Goal: Task Accomplishment & Management: Use online tool/utility

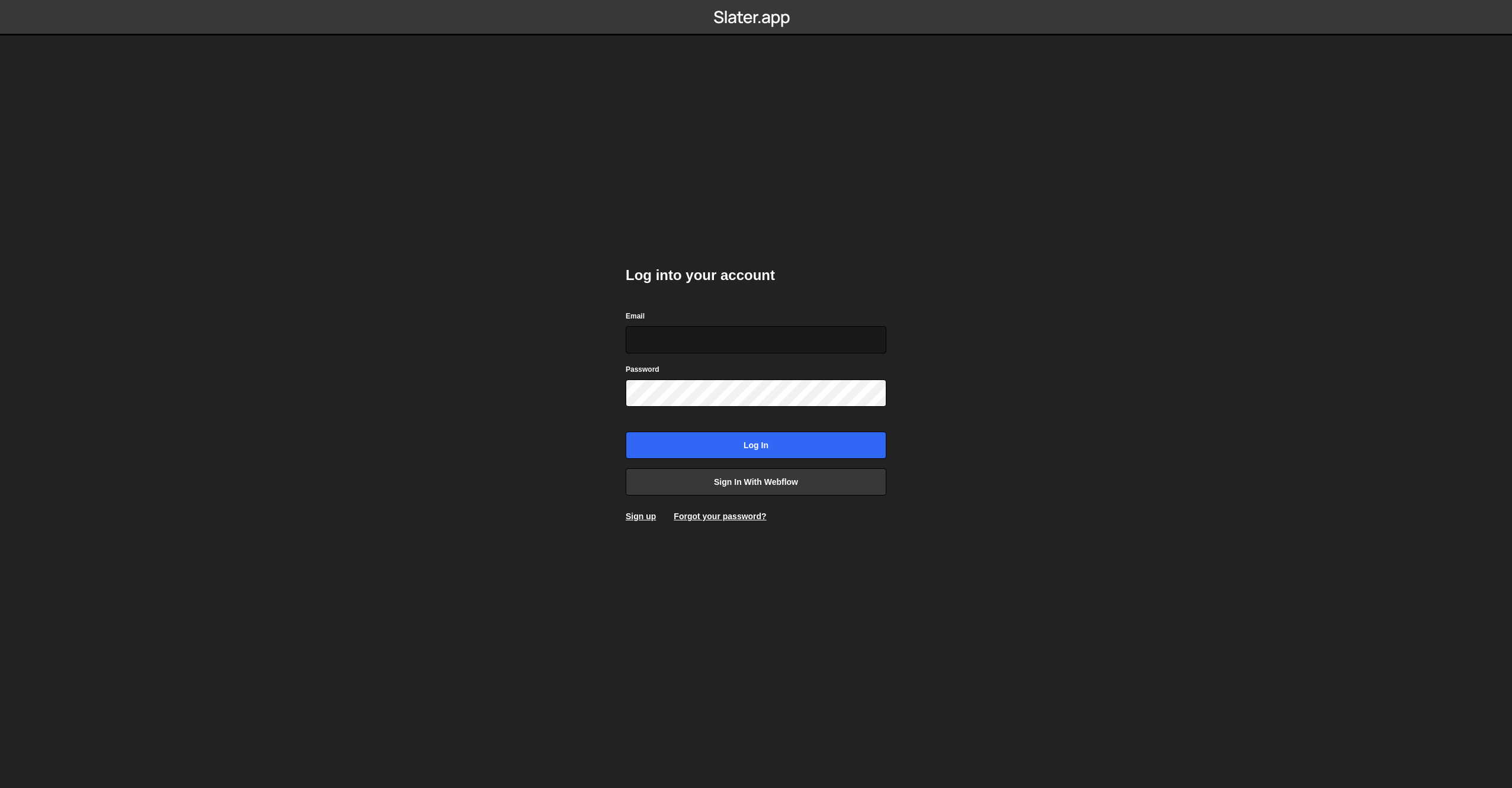
click at [668, 341] on input "Email" at bounding box center [756, 339] width 261 height 27
type input "[EMAIL_ADDRESS][DOMAIN_NAME]"
click at [626, 407] on div at bounding box center [626, 407] width 0 height 0
click at [717, 444] on input "Log in" at bounding box center [756, 445] width 261 height 27
click at [469, 152] on body "Invalid Email or password. Log into your account Email [EMAIL_ADDRESS][DOMAIN_N…" at bounding box center [756, 394] width 1512 height 788
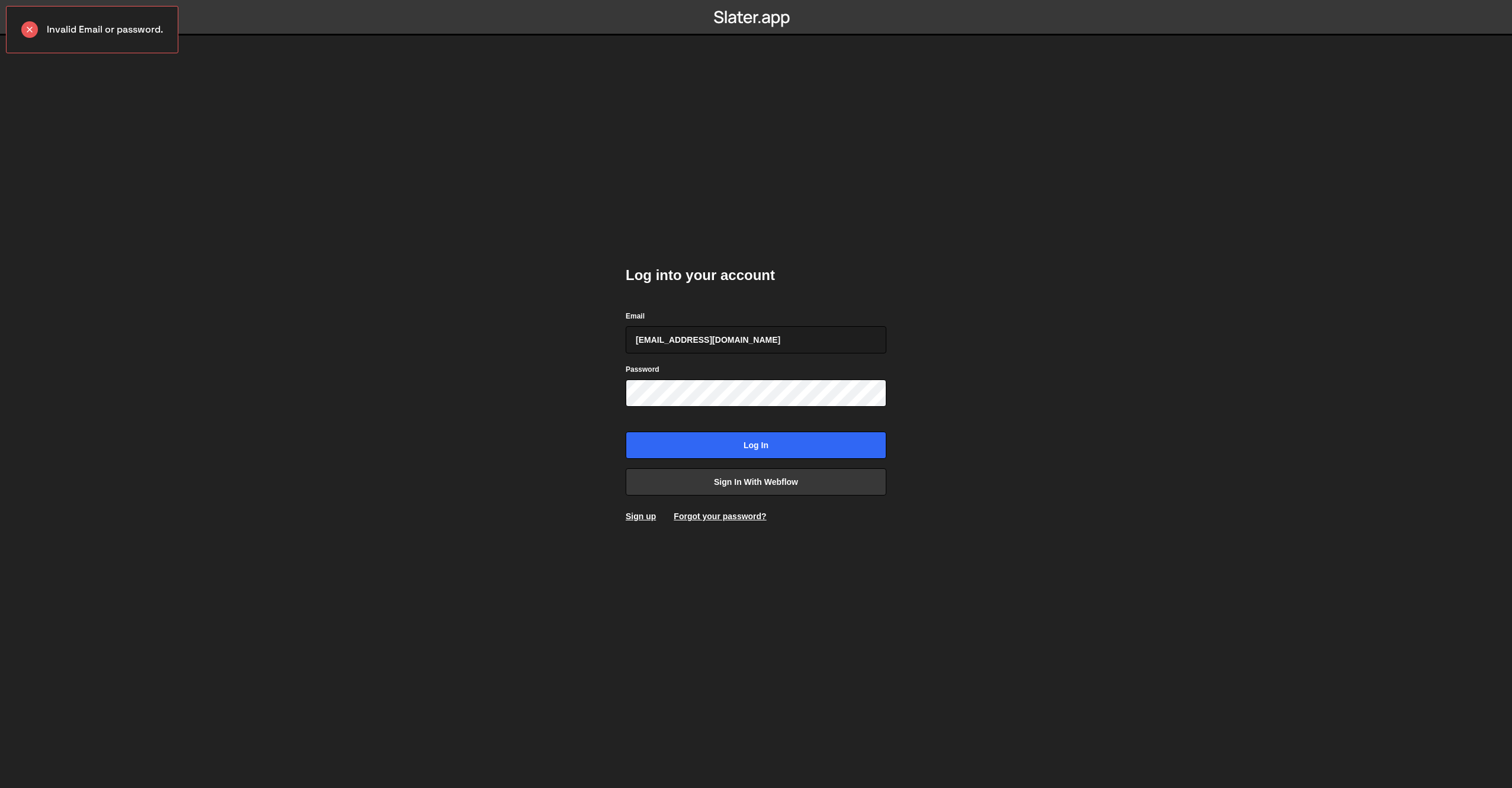
click at [663, 407] on form "Email [EMAIL_ADDRESS][DOMAIN_NAME] Password Log in" at bounding box center [756, 384] width 261 height 149
click at [626, 407] on div at bounding box center [626, 407] width 0 height 0
click at [674, 445] on input "Log in" at bounding box center [756, 445] width 261 height 27
click at [637, 345] on input "[EMAIL_ADDRESS][DOMAIN_NAME]" at bounding box center [756, 339] width 261 height 27
type input "bram@unison.nl"
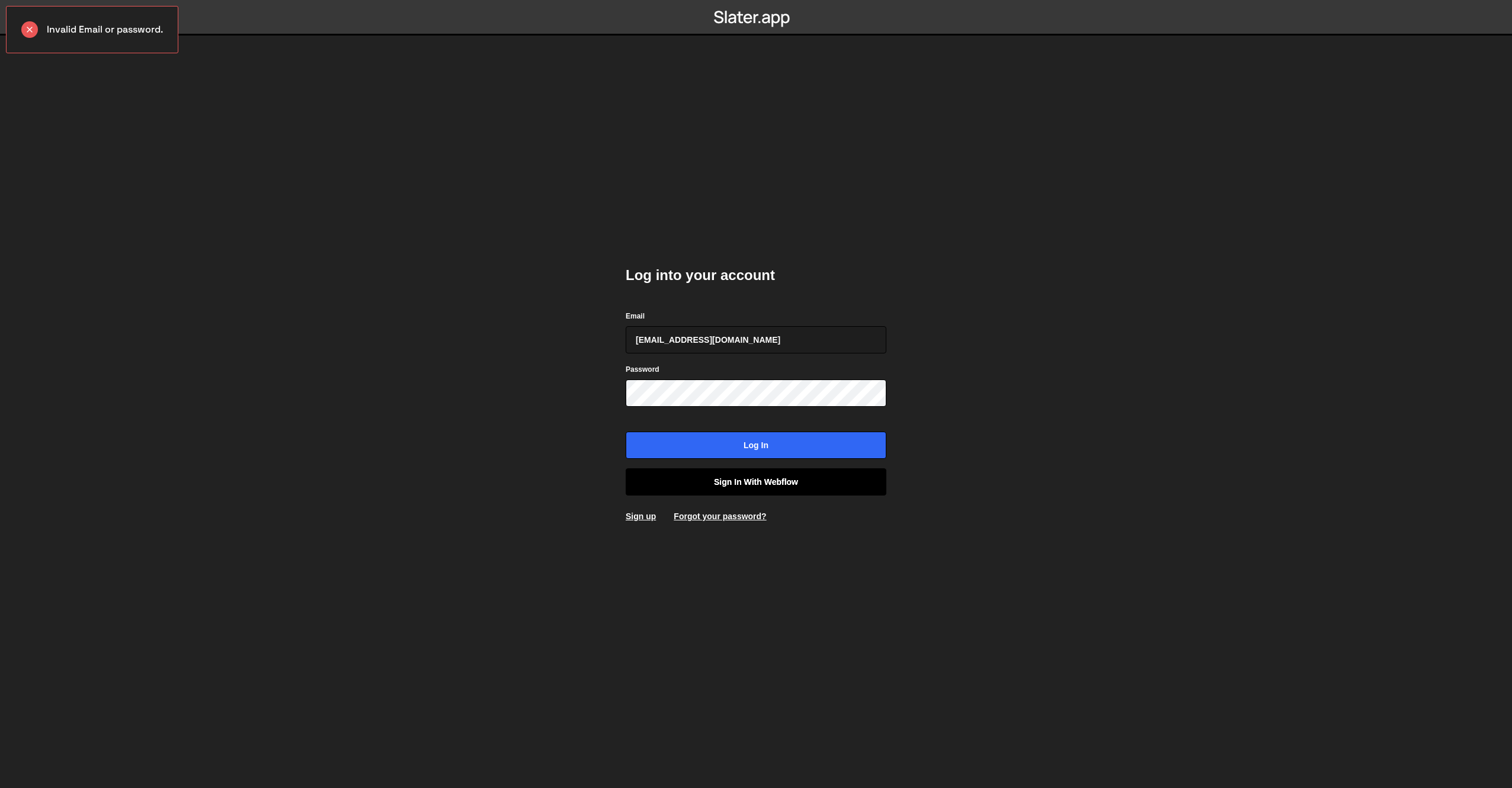
click at [782, 483] on link "Sign in with Webflow" at bounding box center [756, 481] width 261 height 27
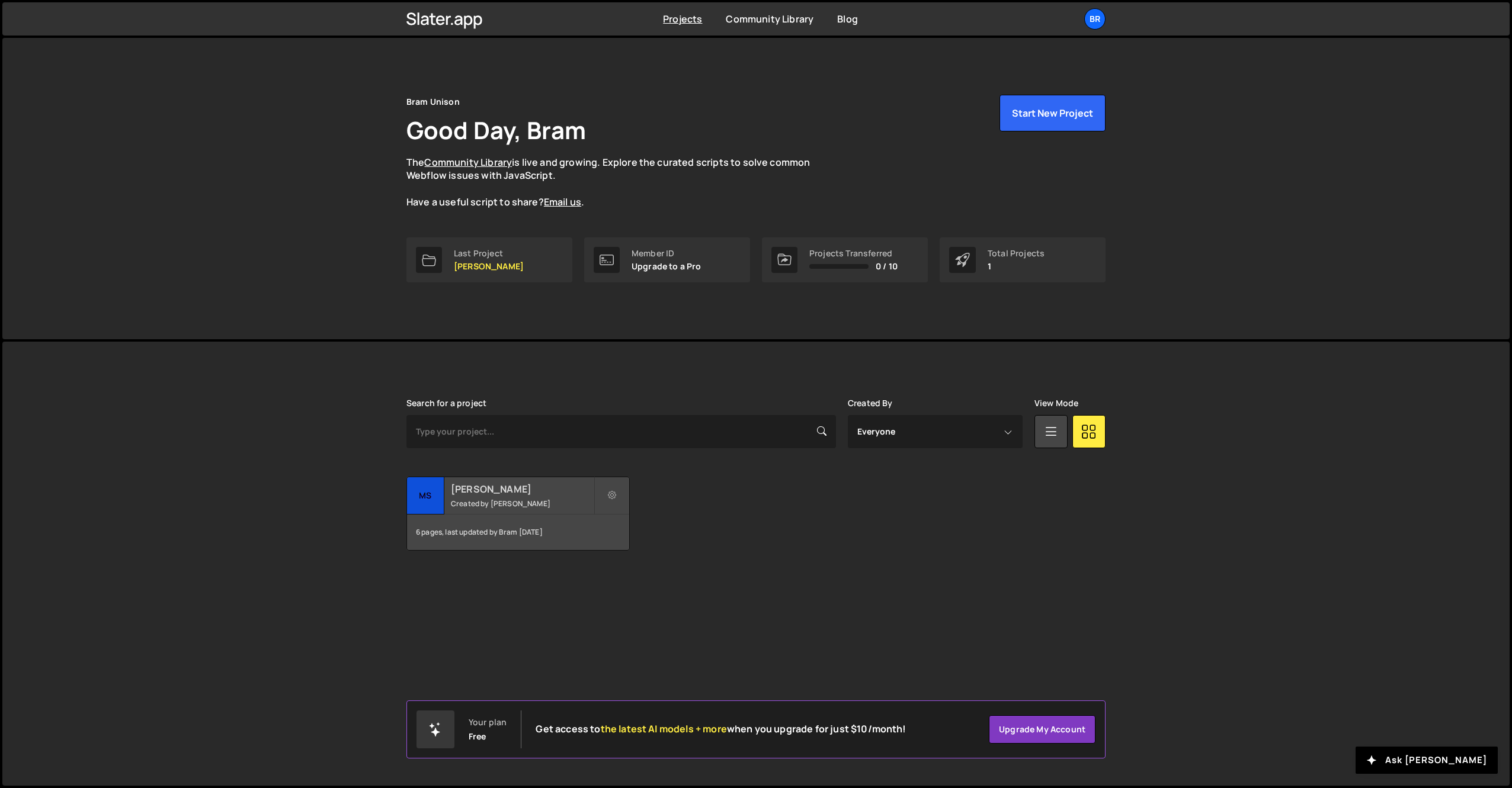
click at [485, 489] on h2 "MS de Jordaan" at bounding box center [522, 489] width 143 height 13
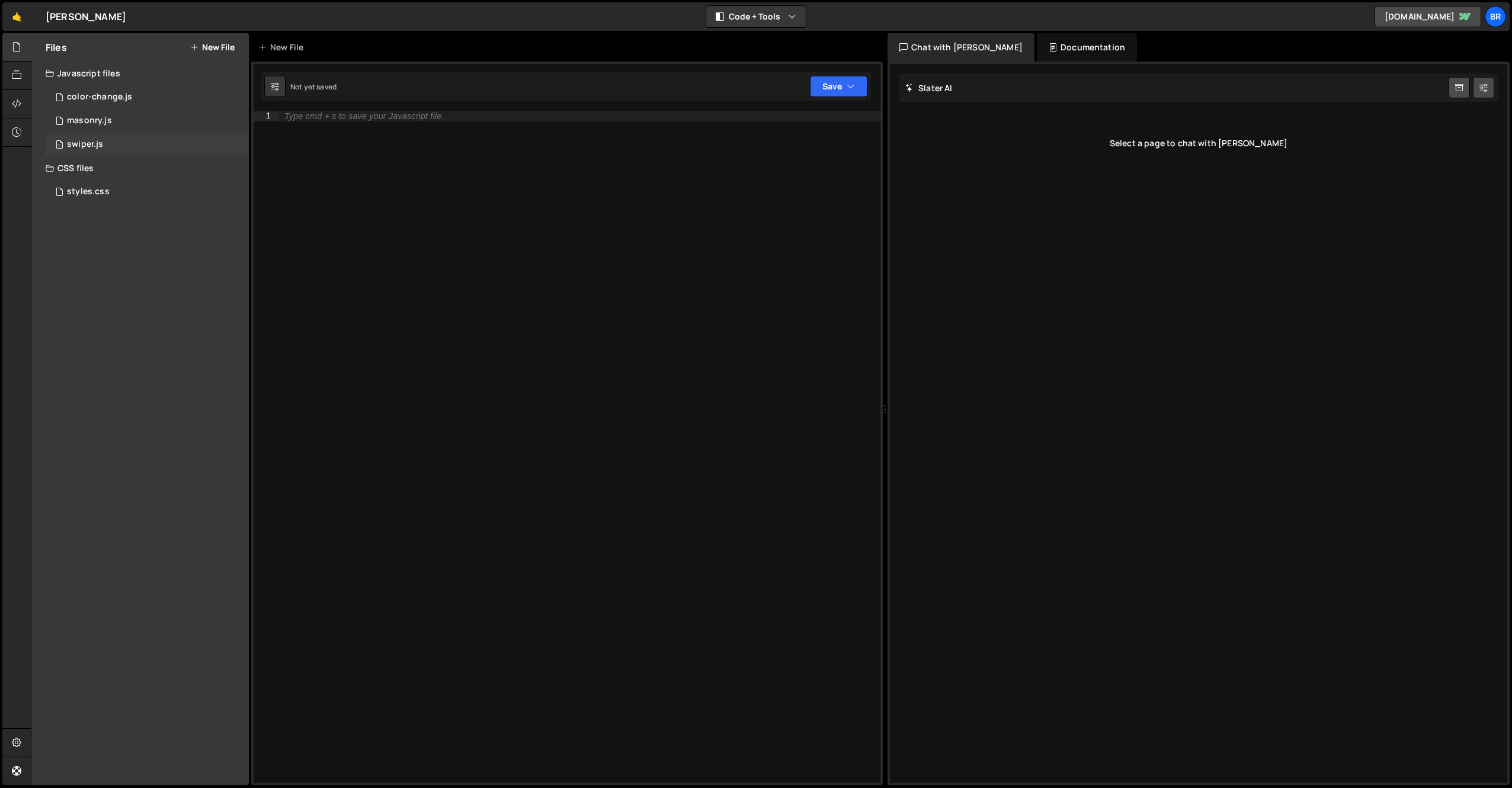
click at [91, 141] on div "swiper.js" at bounding box center [84, 144] width 36 height 10
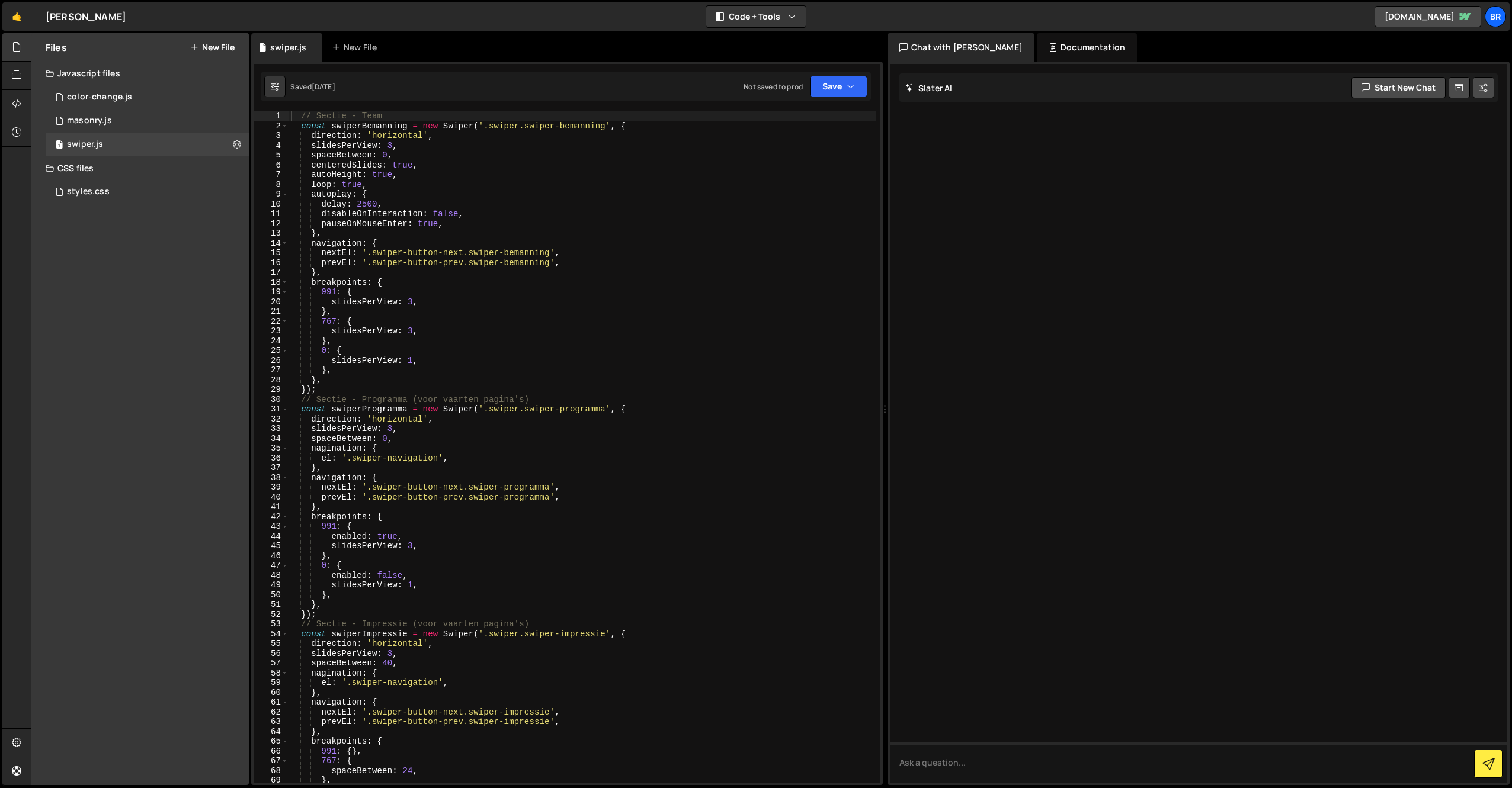
click at [445, 276] on div "// Sectie - Team const swiperBemanning = new Swiper ( '.swiper.swiper-bemanning…" at bounding box center [582, 456] width 587 height 691
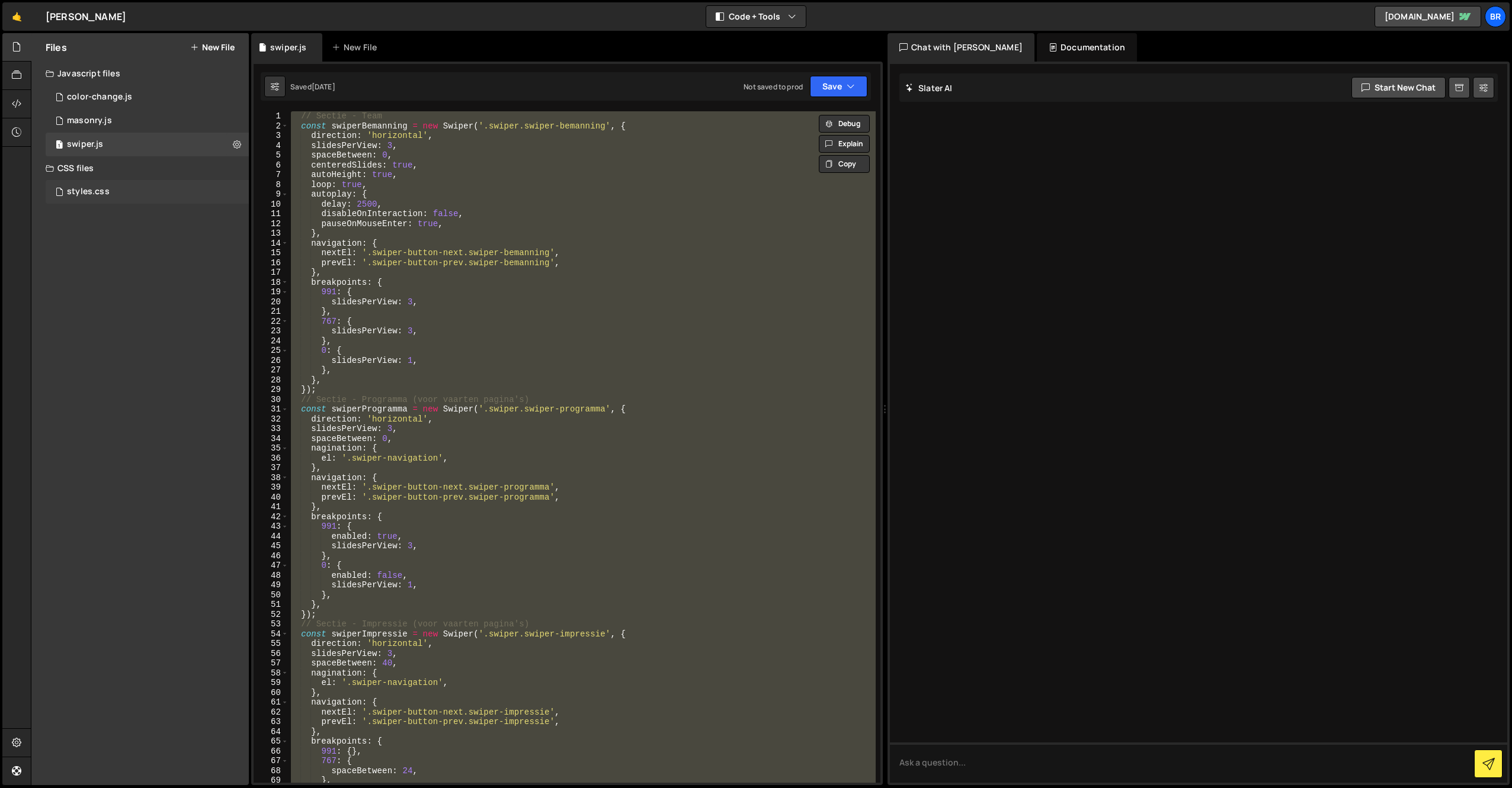
click at [88, 195] on div "styles.css" at bounding box center [88, 191] width 43 height 10
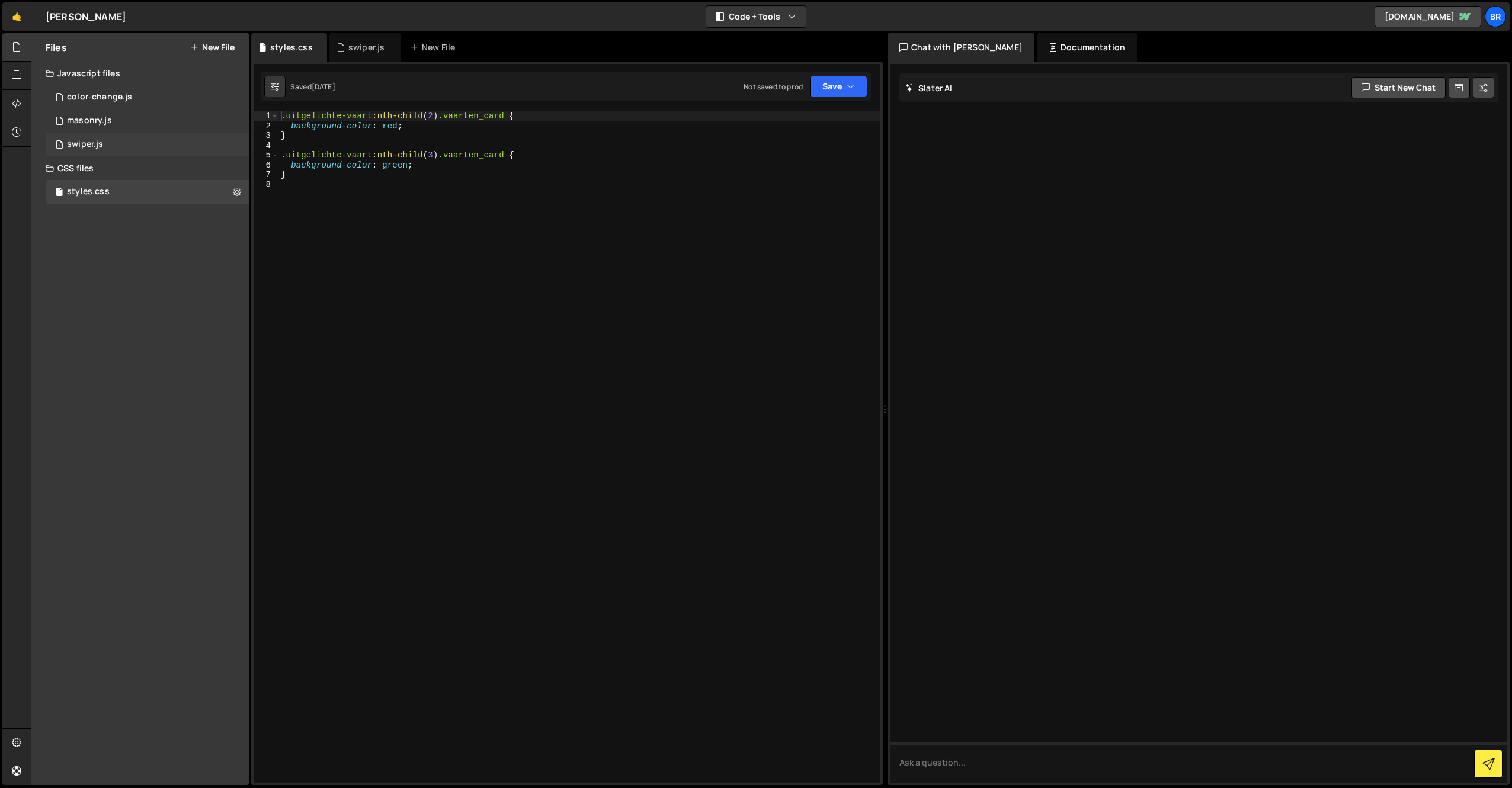
click at [84, 138] on div "1 swiper.js 0" at bounding box center [147, 145] width 203 height 24
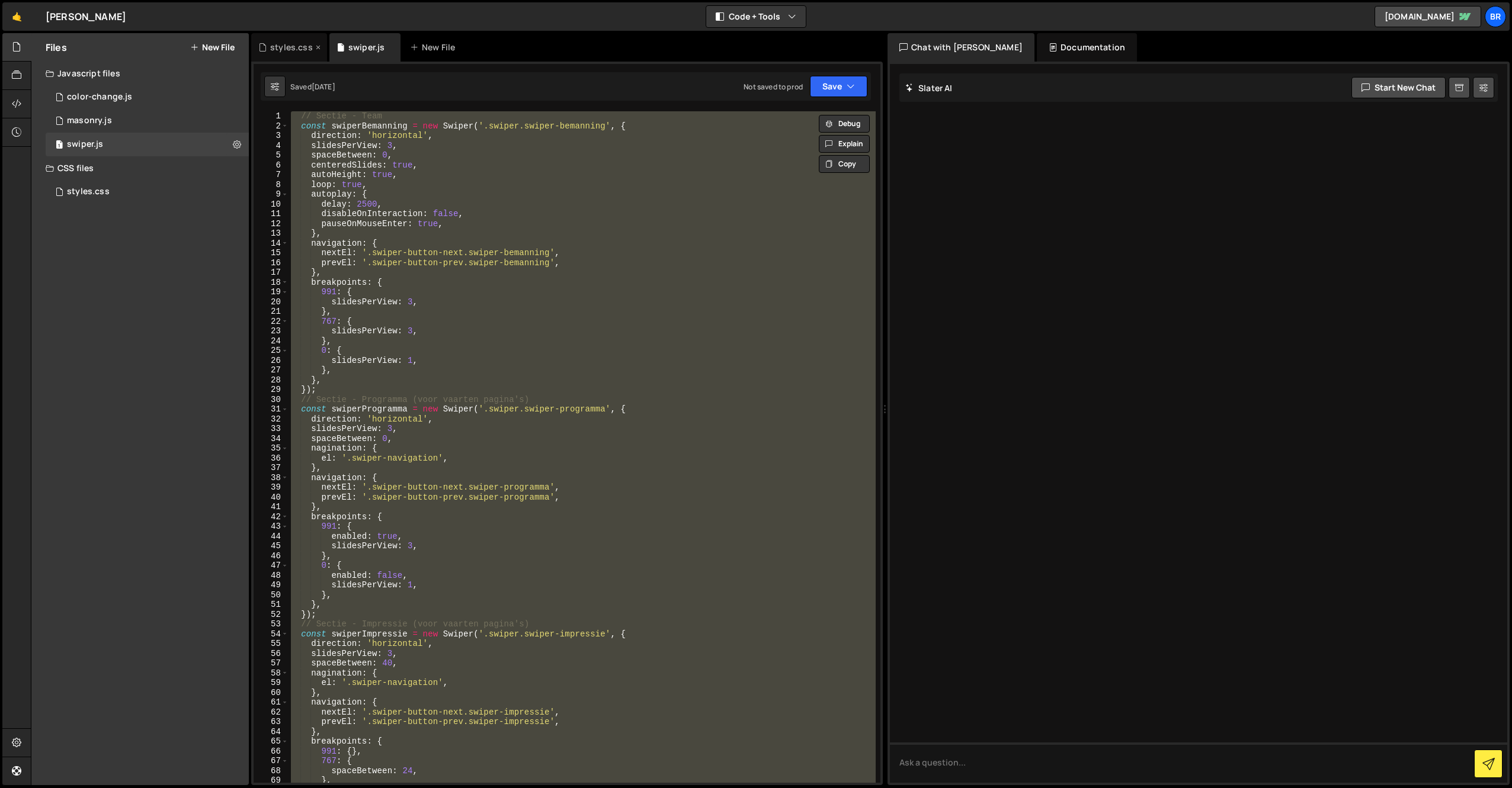
click at [286, 53] on div "styles.css" at bounding box center [291, 47] width 43 height 12
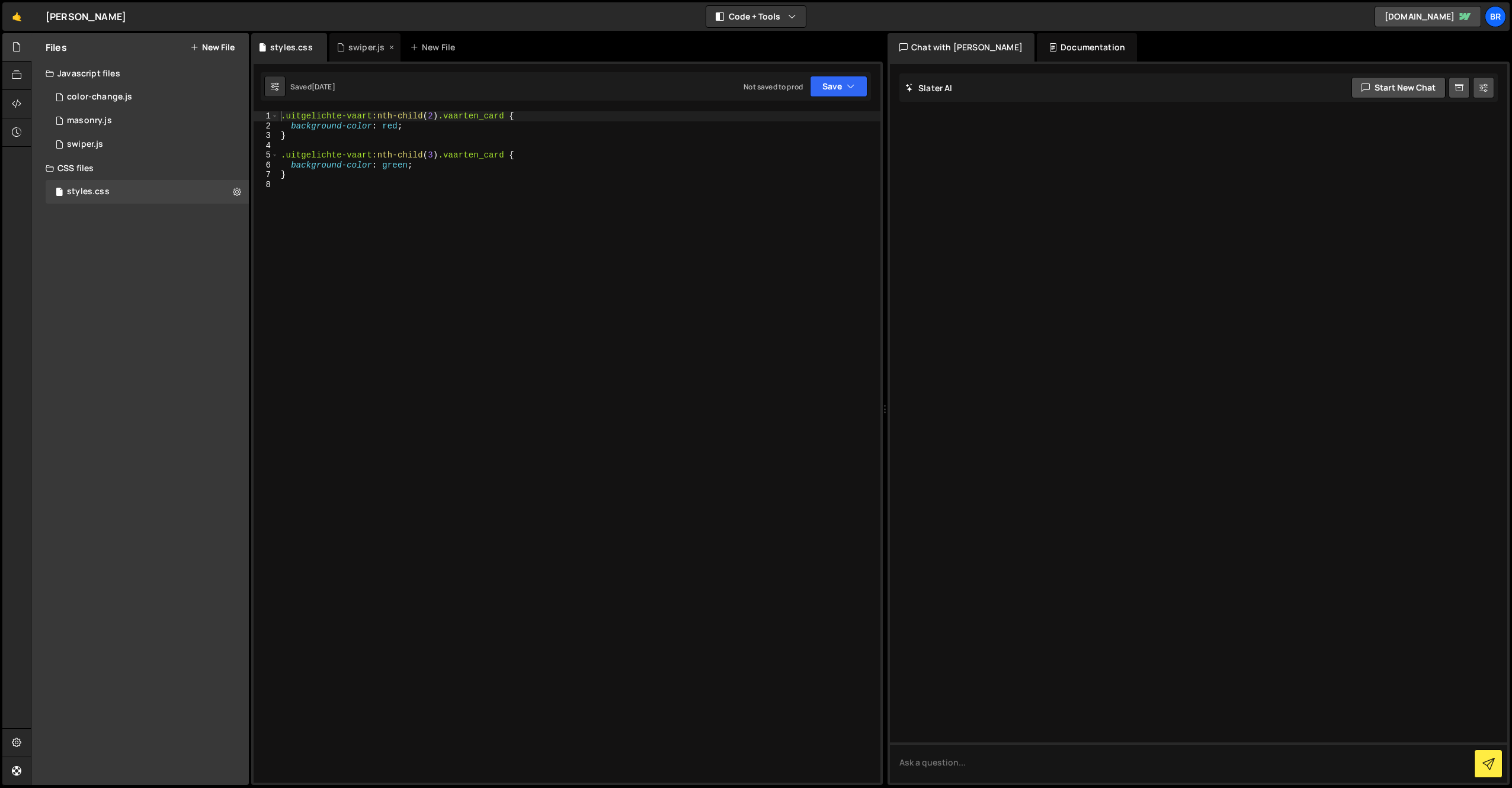
click at [351, 45] on div "swiper.js" at bounding box center [366, 47] width 36 height 12
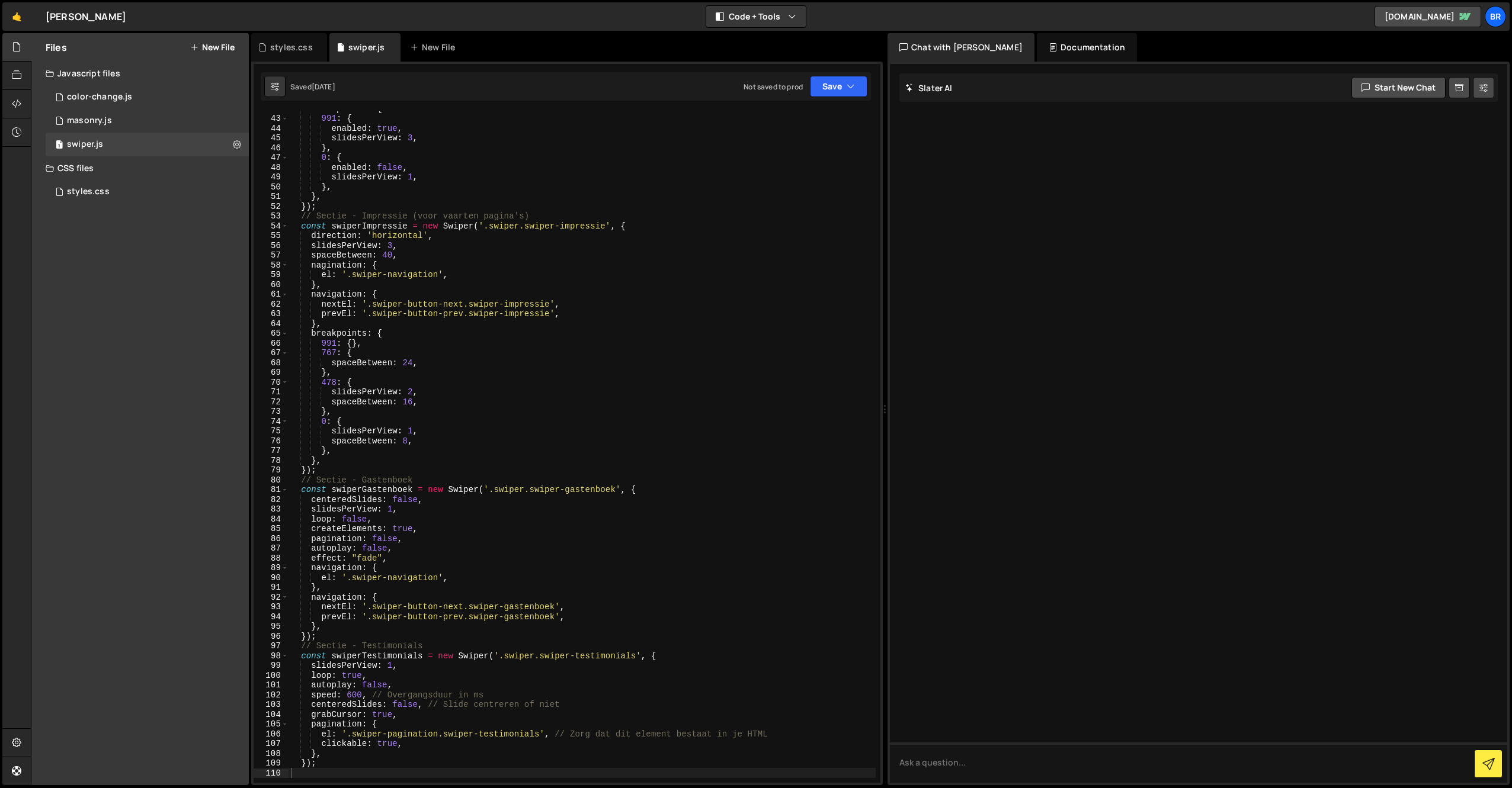
scroll to position [408, 0]
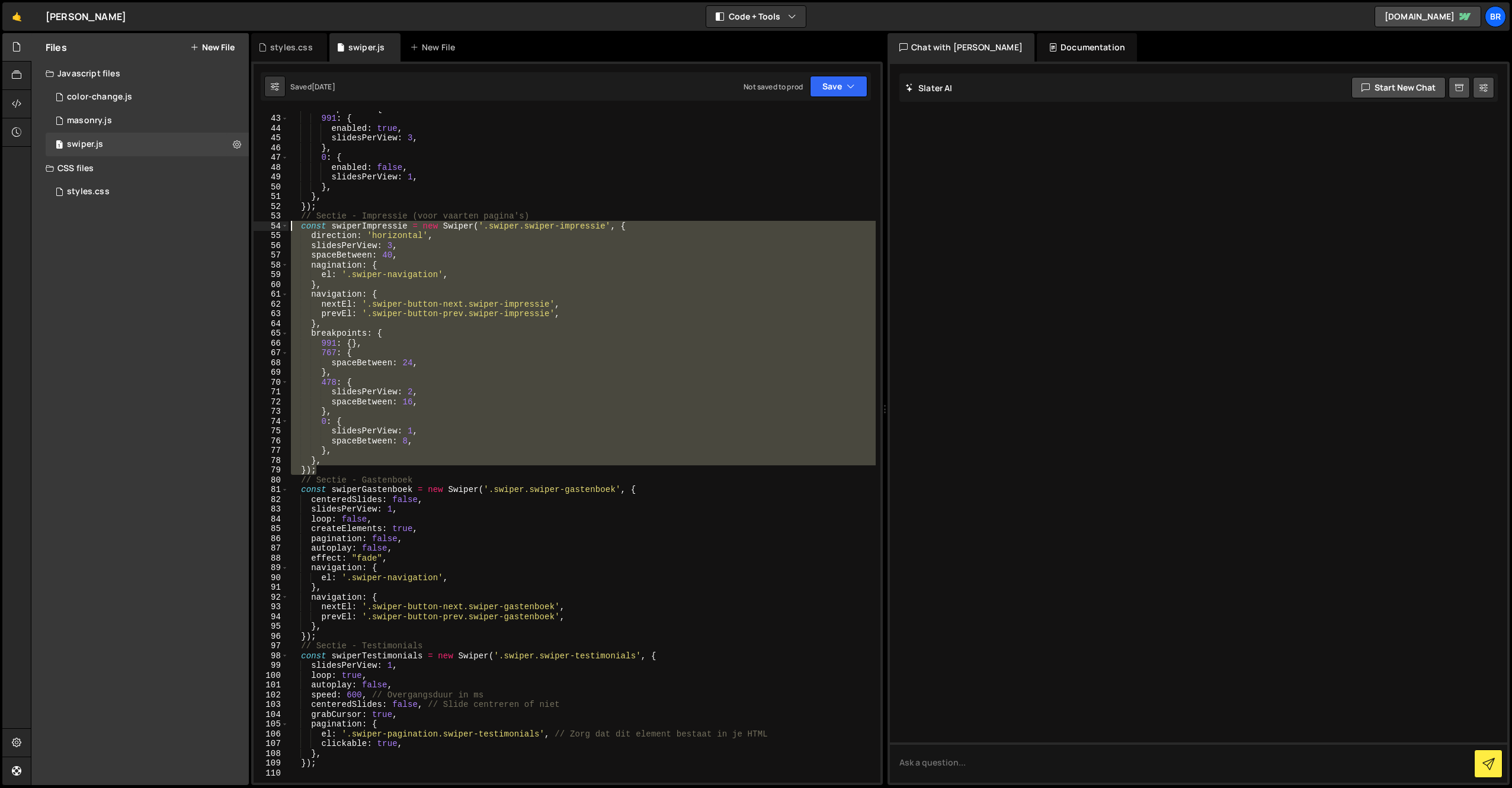
drag, startPoint x: 327, startPoint y: 471, endPoint x: 271, endPoint y: 230, distance: 247.4
click at [271, 230] on div "}); 42 43 44 45 46 47 48 49 50 51 52 53 54 55 56 57 58 59 60 61 62 63 64 65 66 …" at bounding box center [567, 447] width 627 height 671
type textarea "const swiperImpressie = new Swiper('.swiper.swiper-impressie', { direction: 'ho…"
